Goal: Navigation & Orientation: Find specific page/section

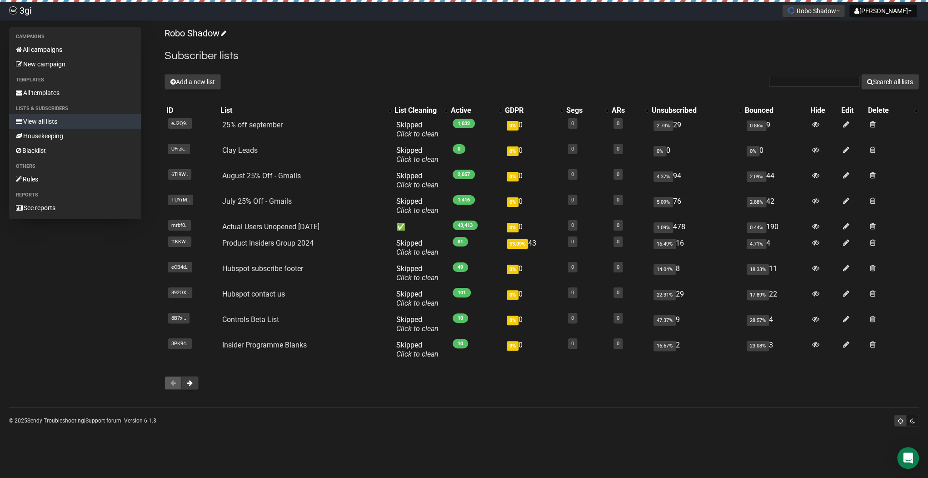
click at [53, 120] on link "View all lists" at bounding box center [75, 121] width 132 height 15
click at [50, 48] on link "All campaigns" at bounding box center [75, 49] width 132 height 15
click at [44, 94] on link "All templates" at bounding box center [75, 92] width 132 height 15
click at [65, 51] on link "All campaigns" at bounding box center [75, 49] width 132 height 15
click at [51, 120] on link "View all lists" at bounding box center [75, 121] width 132 height 15
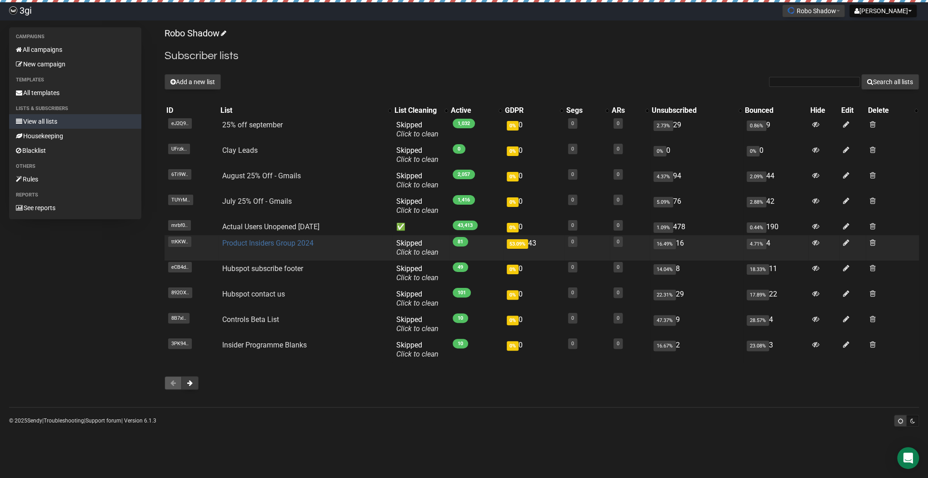
click at [288, 241] on link "Product Insiders Group 2024" at bounding box center [267, 243] width 91 height 9
